Goal: Information Seeking & Learning: Learn about a topic

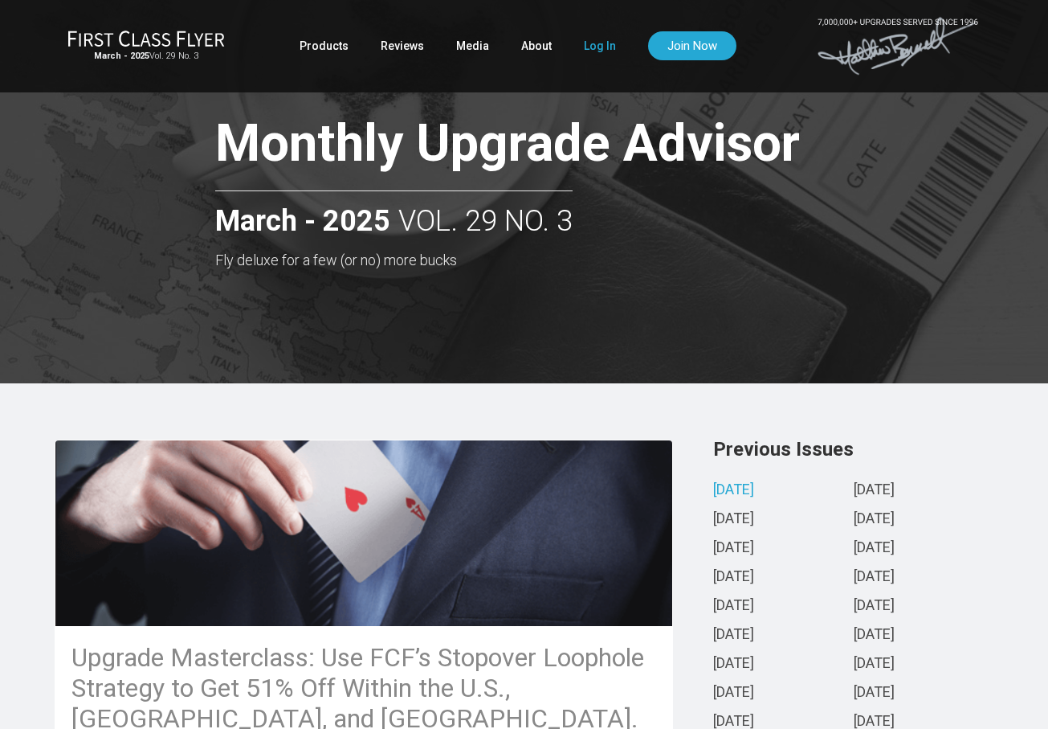
click at [593, 48] on link "Log In" at bounding box center [600, 45] width 32 height 29
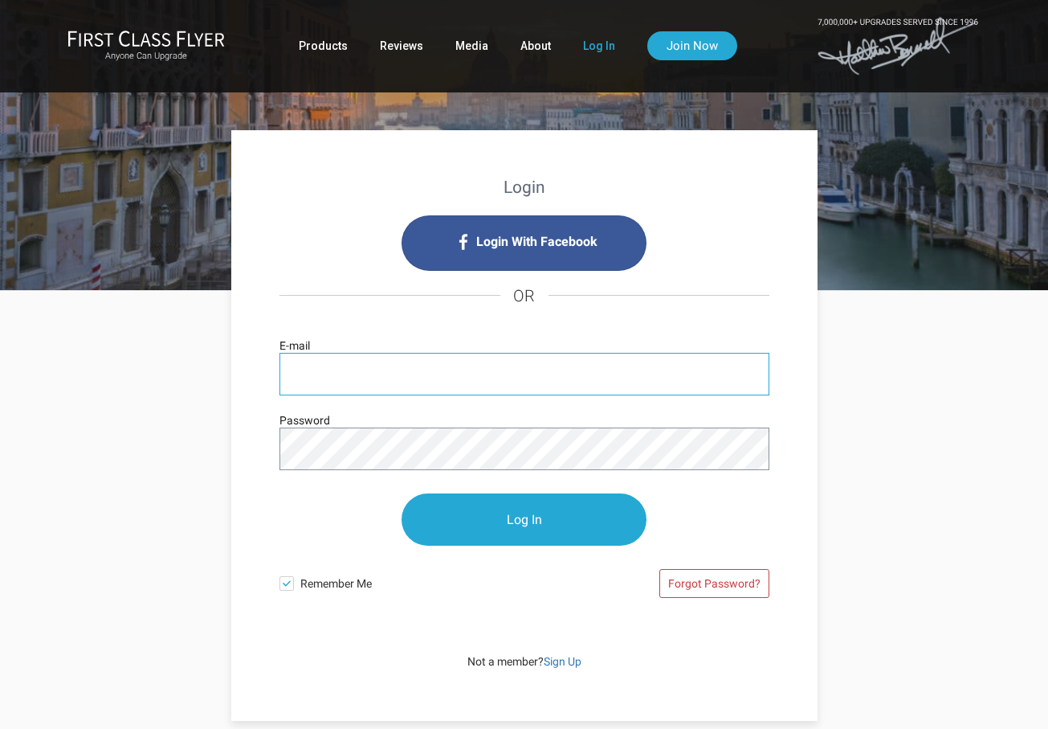
click at [383, 381] on input "E-mail" at bounding box center [525, 374] width 490 height 43
type input "swmj@mac.com"
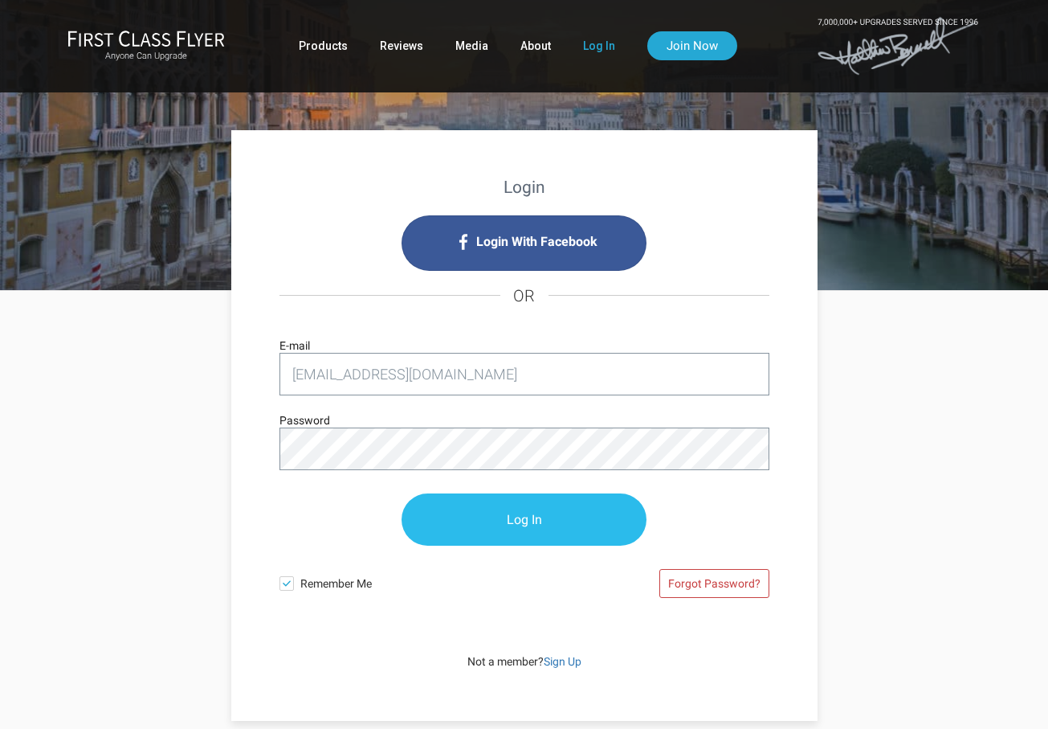
click at [490, 528] on input "Log In" at bounding box center [524, 519] width 245 height 52
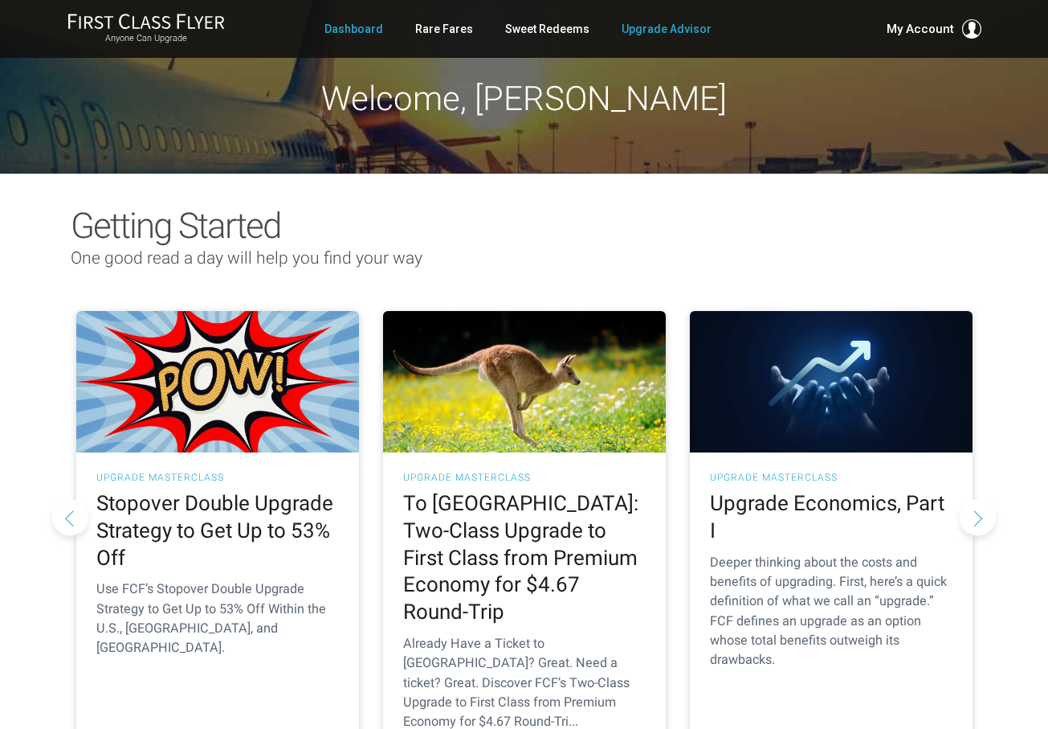
click at [648, 26] on link "Upgrade Advisor" at bounding box center [667, 28] width 90 height 29
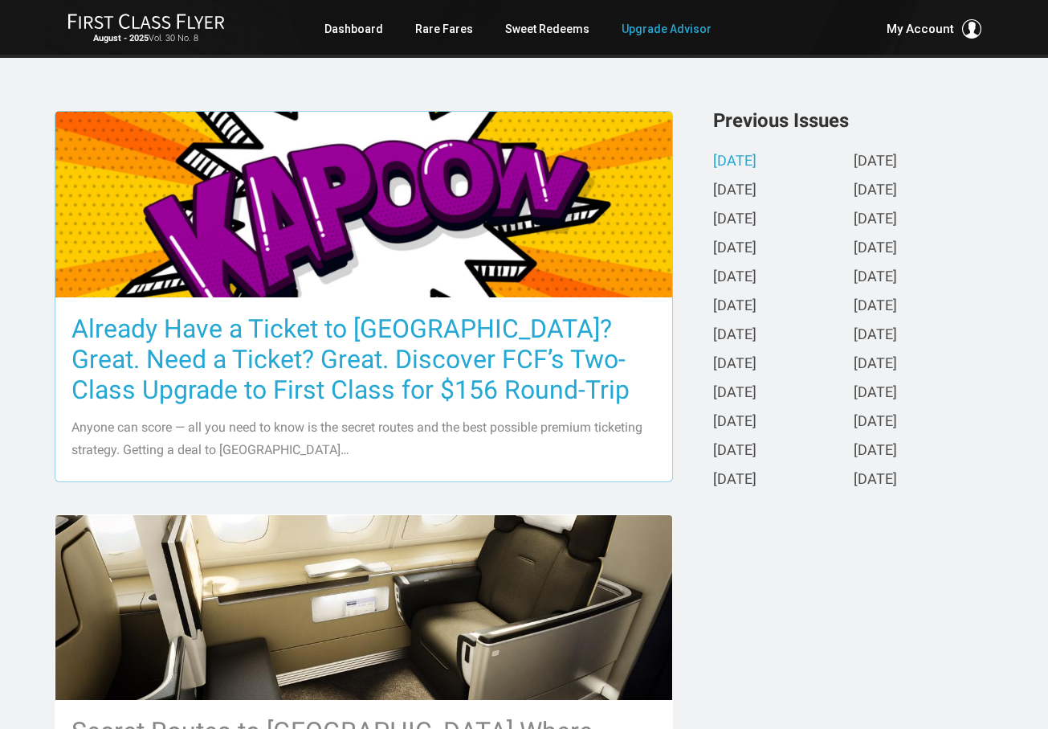
scroll to position [327, 5]
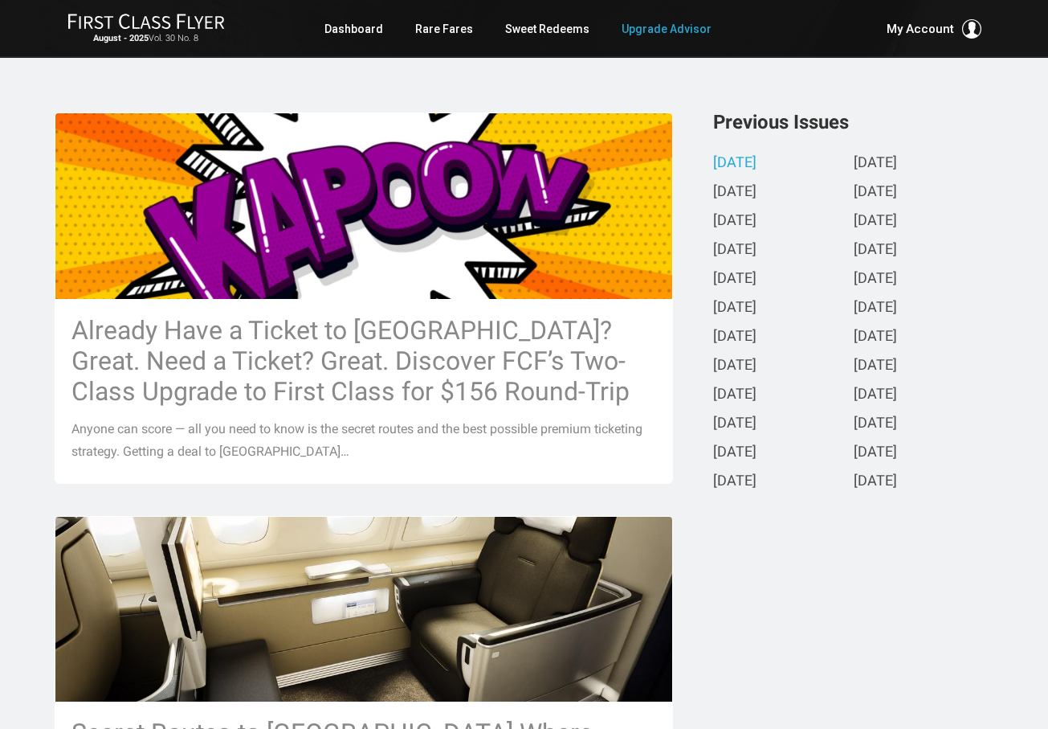
click at [689, 496] on div "Previous Issues August 2025 July 2025 June 2025 May 2025 April 2025 March 2025 …" at bounding box center [845, 305] width 321 height 386
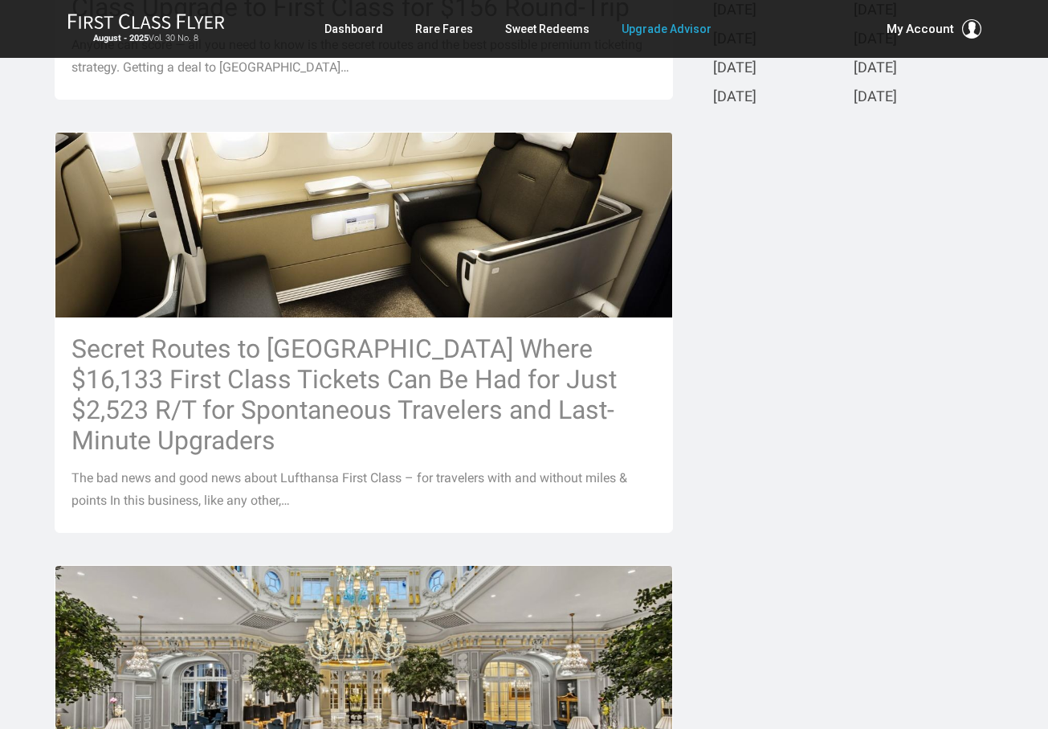
scroll to position [772, 5]
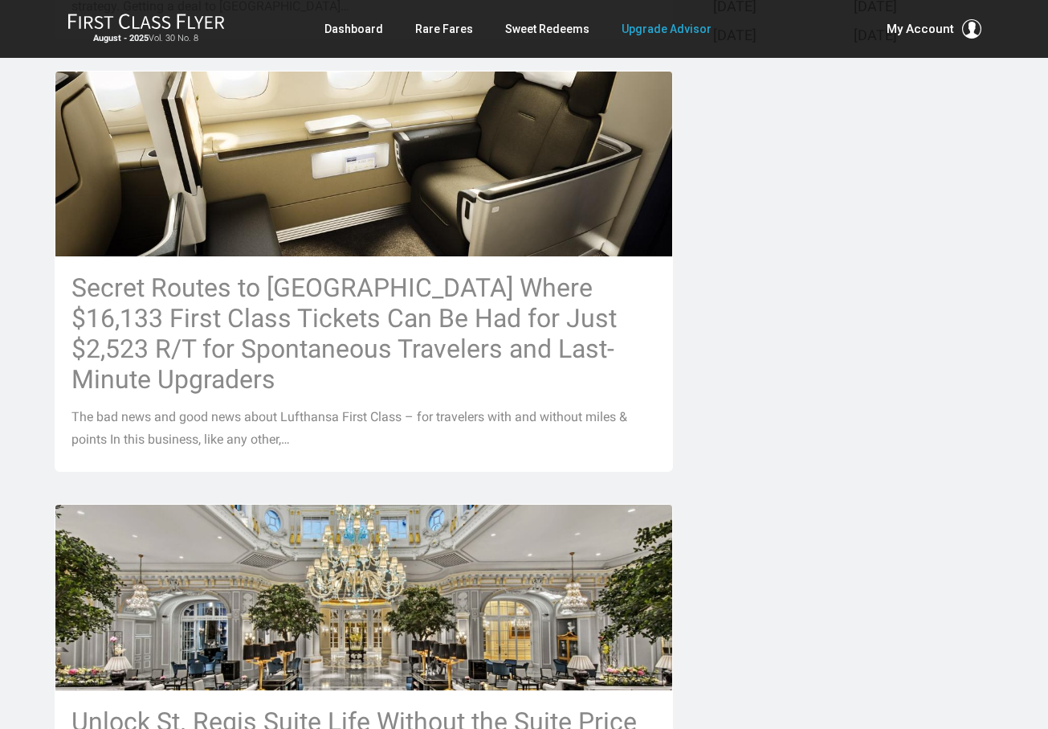
click at [800, 259] on div "Already Have a Ticket to Asia? Great. Need a Ticket? Great. Discover FCF’s Two-…" at bounding box center [525, 627] width 964 height 1921
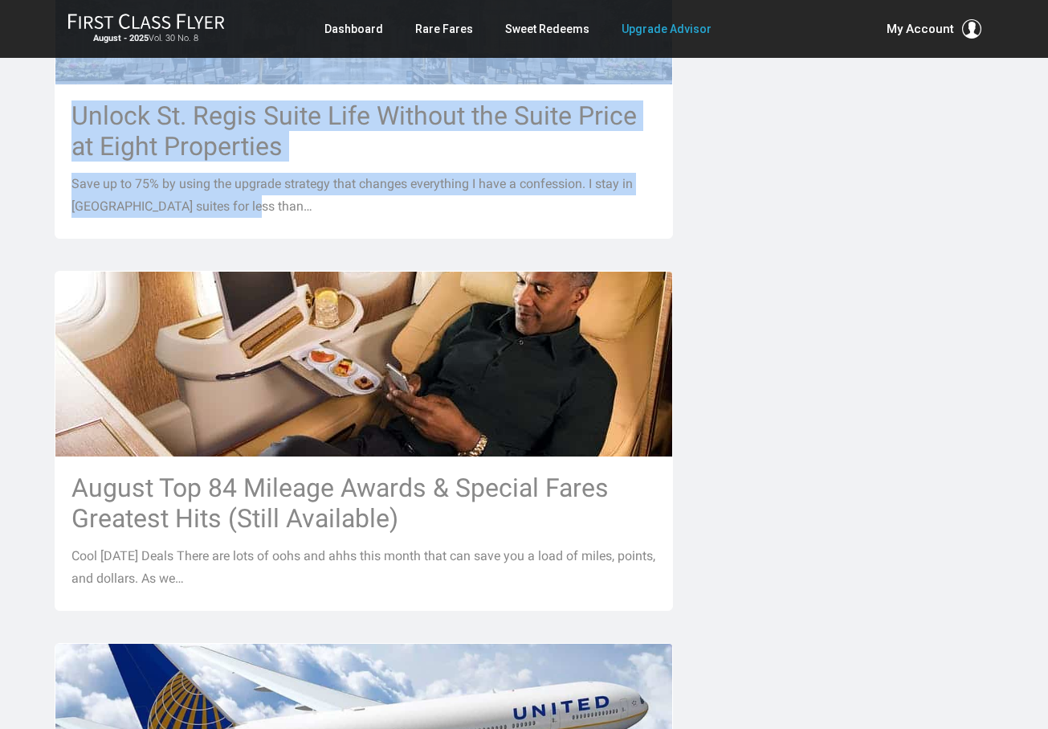
scroll to position [1380, 6]
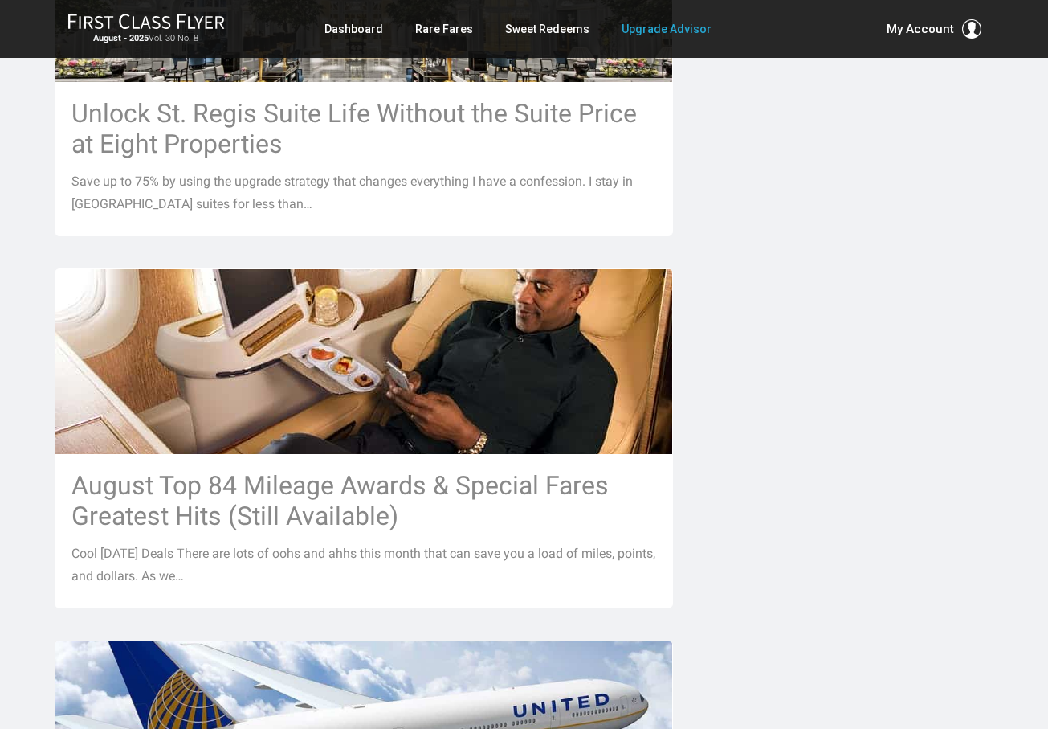
click at [766, 374] on div "Already Have a Ticket to Asia? Great. Need a Ticket? Great. Discover FCF’s Two-…" at bounding box center [525, 19] width 964 height 1921
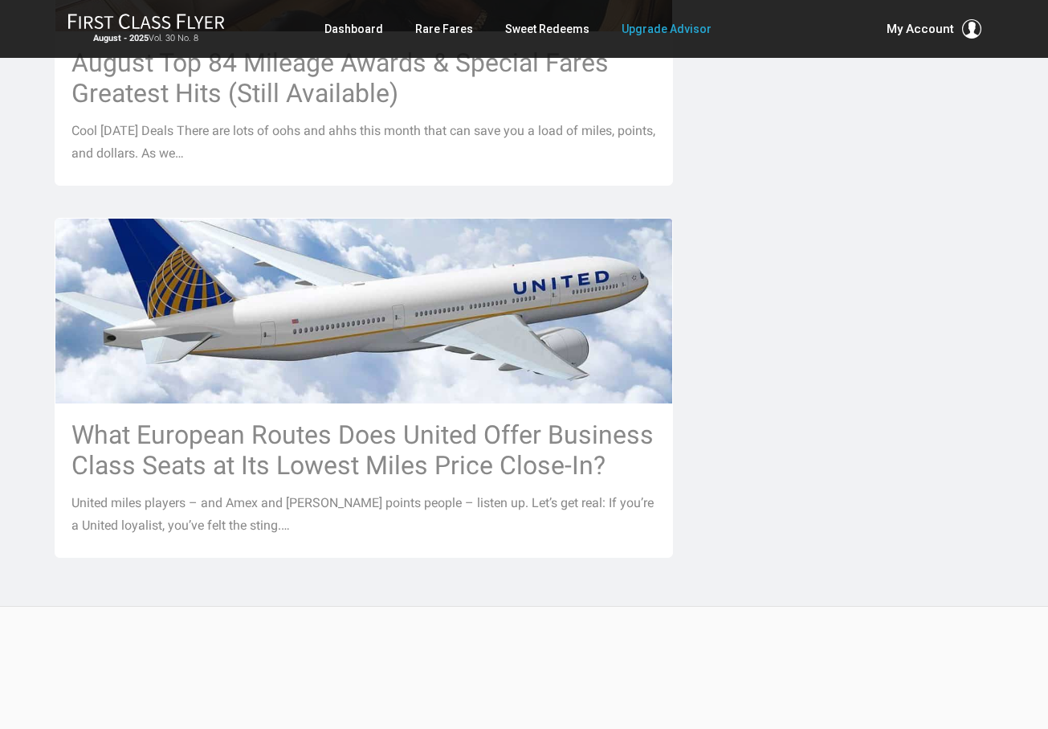
scroll to position [1861, 6]
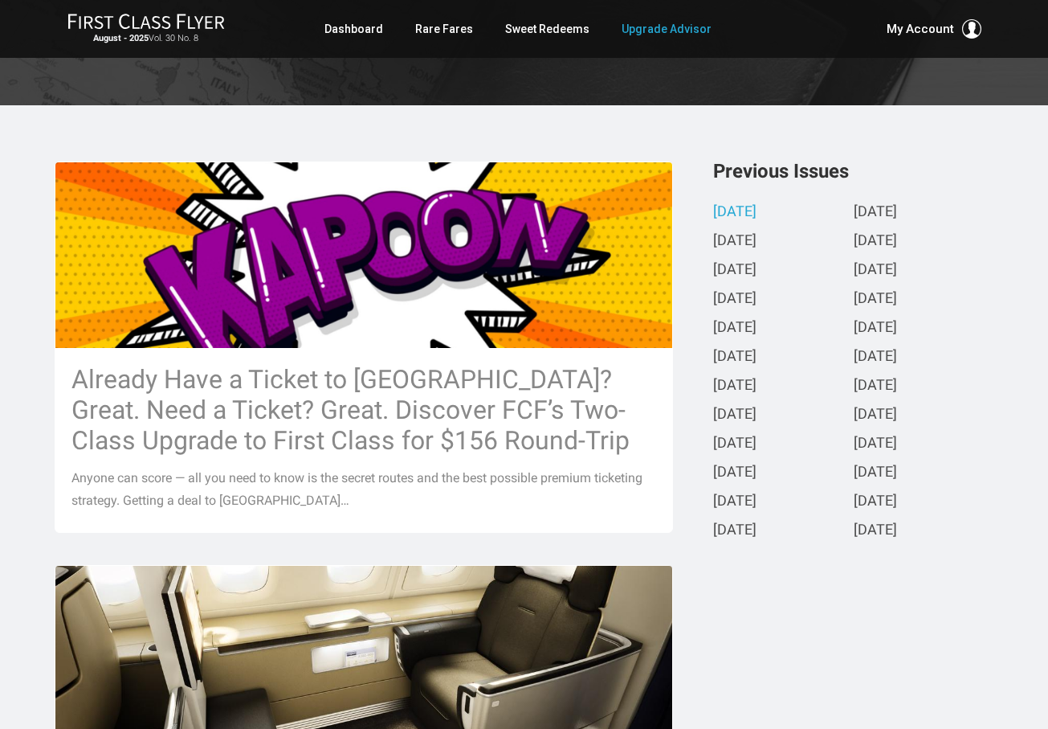
scroll to position [252, 0]
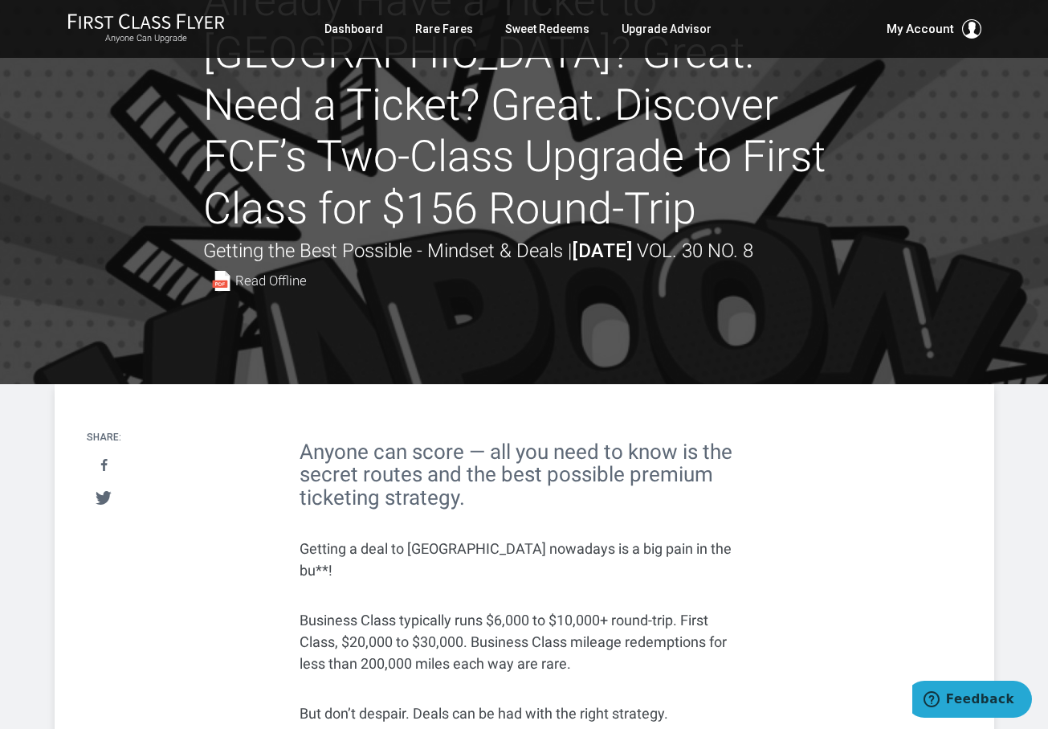
scroll to position [94, 0]
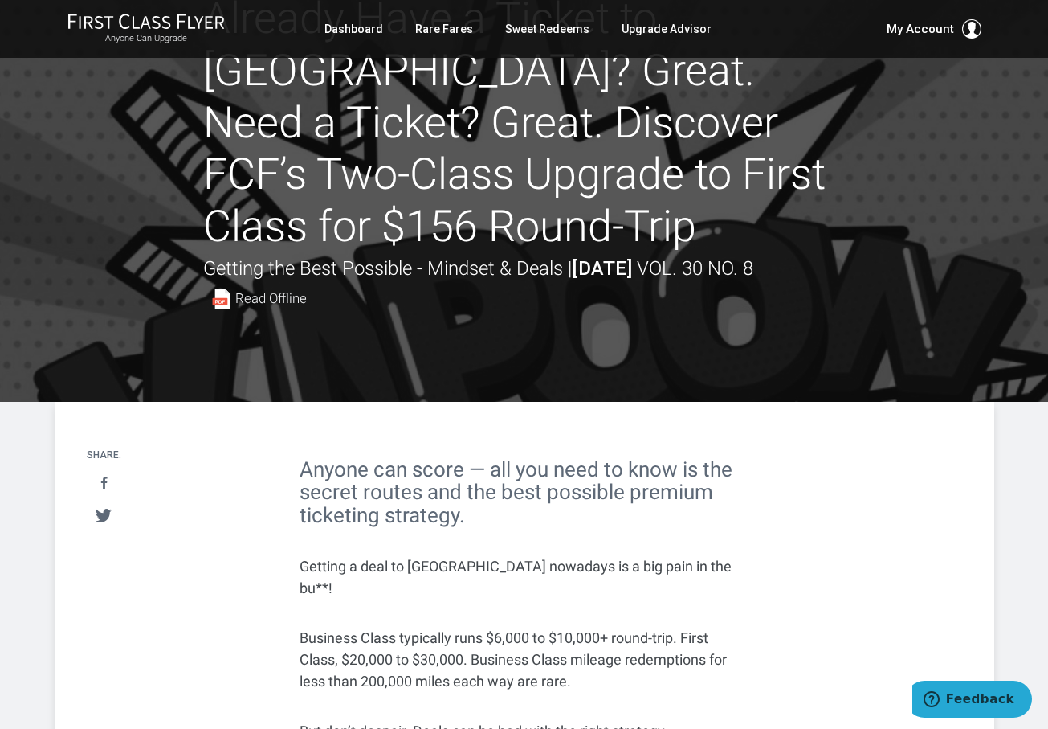
click at [254, 298] on span "Read Offline" at bounding box center [270, 299] width 71 height 14
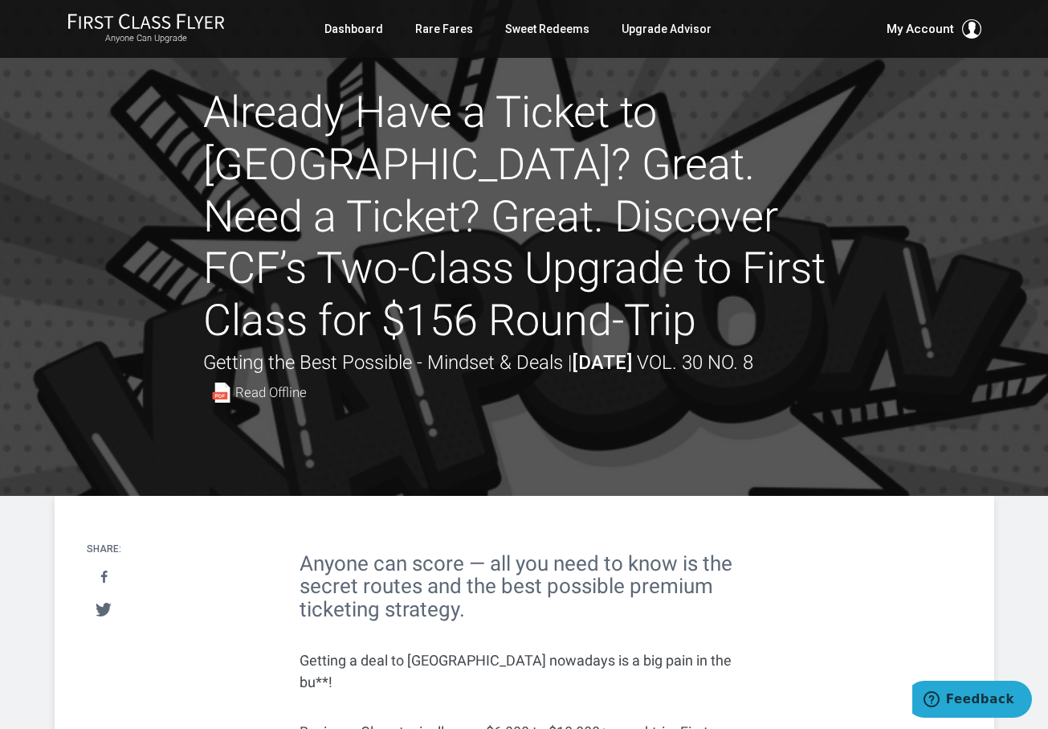
scroll to position [0, 0]
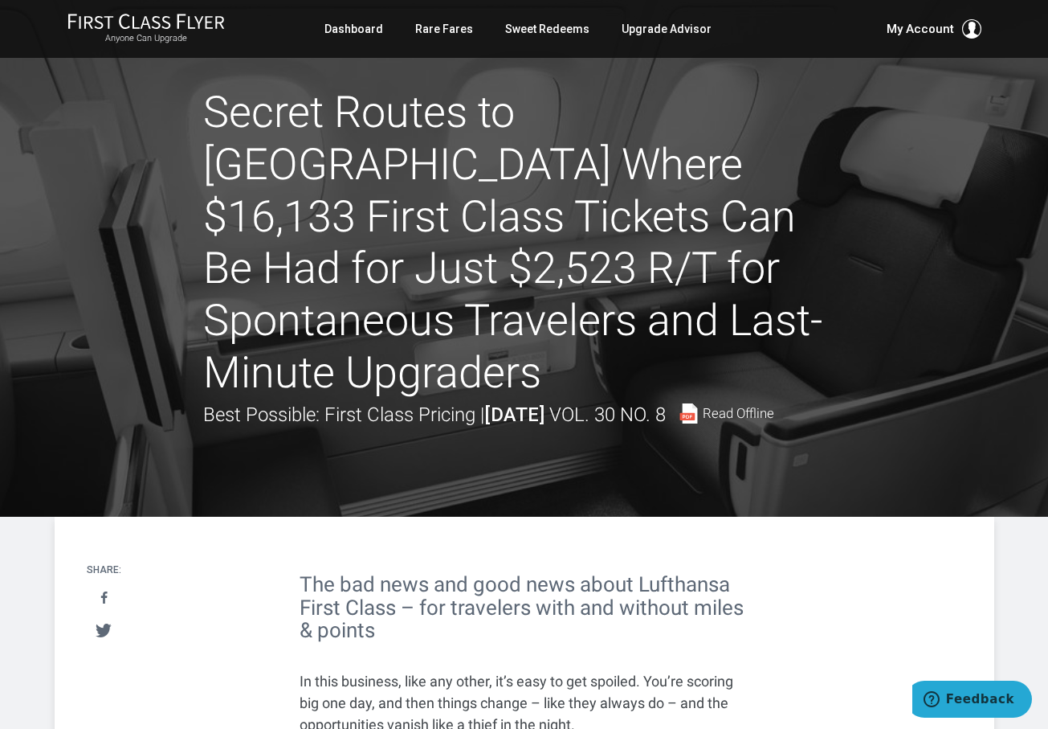
click at [774, 406] on span "Read Offline" at bounding box center [738, 413] width 71 height 14
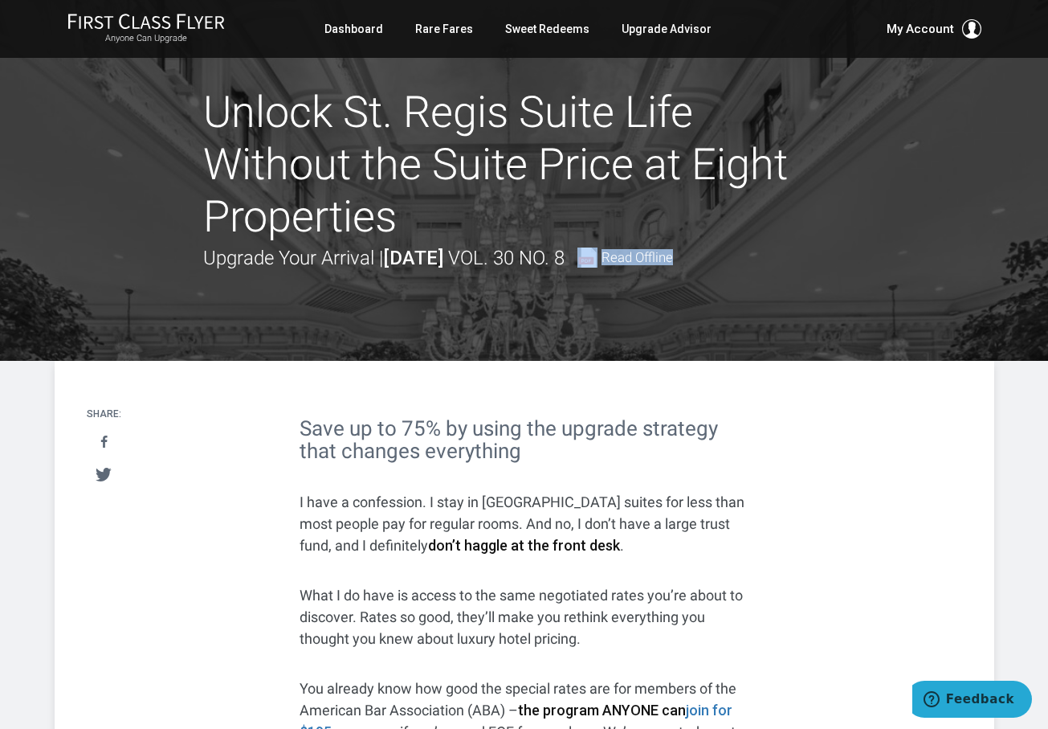
click at [673, 254] on span "Read Offline" at bounding box center [637, 258] width 71 height 14
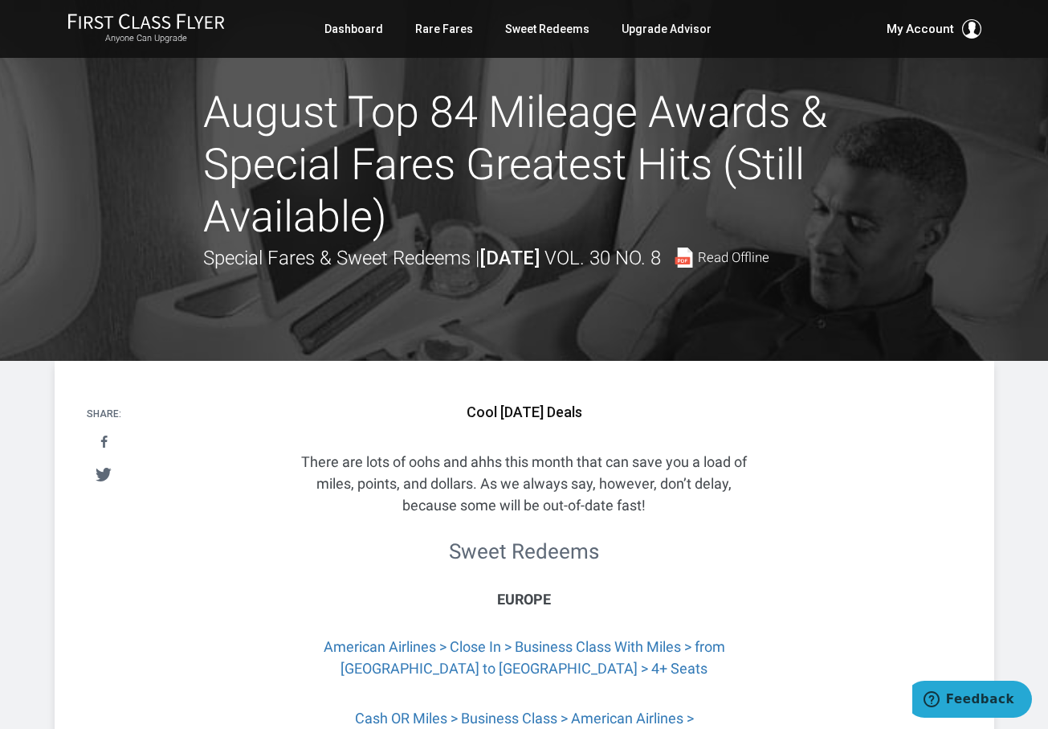
click at [770, 255] on span "Read Offline" at bounding box center [733, 258] width 71 height 14
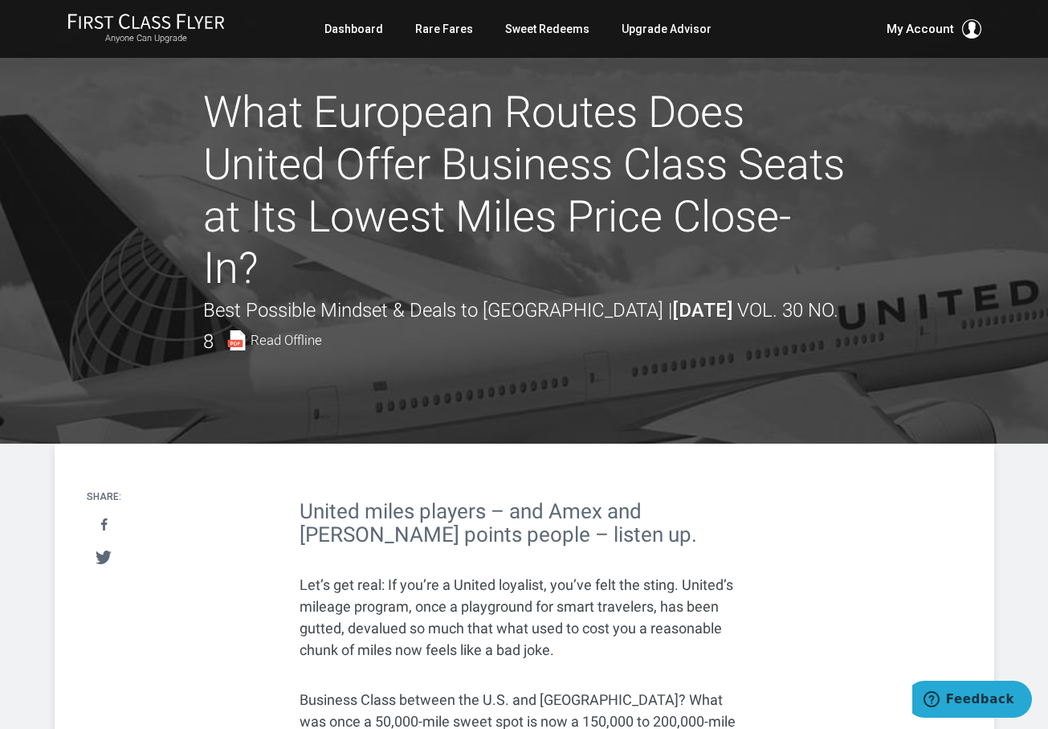
click at [261, 341] on span "Read Offline" at bounding box center [286, 340] width 71 height 14
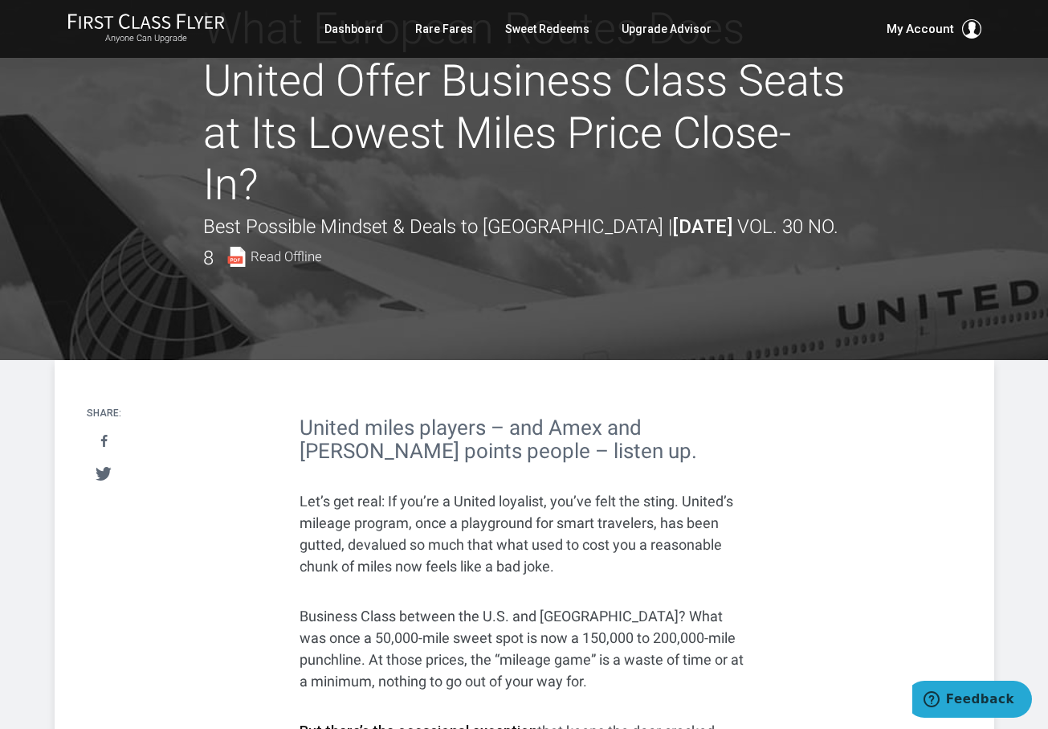
scroll to position [84, 0]
click at [251, 250] on span "Read Offline" at bounding box center [286, 257] width 71 height 14
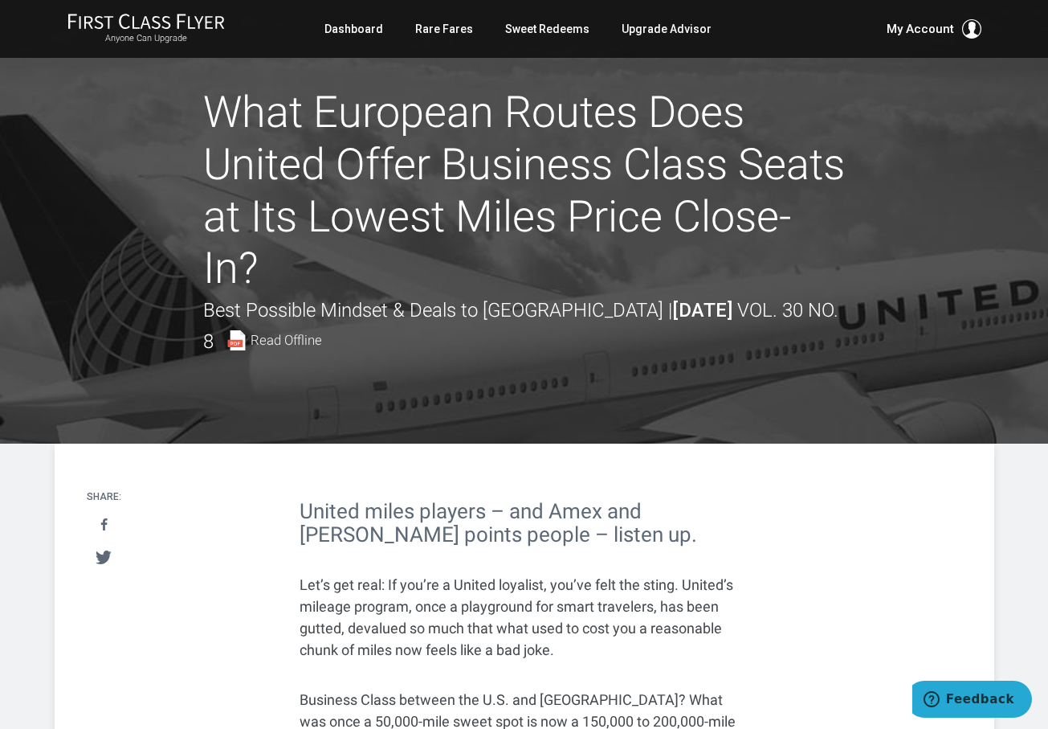
scroll to position [0, 0]
